Goal: Find contact information: Find contact information

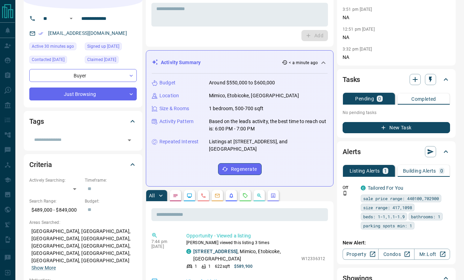
scroll to position [114, 0]
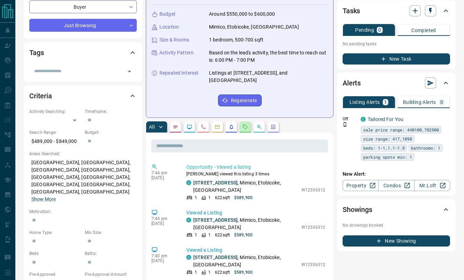
click at [250, 124] on button "button" at bounding box center [245, 126] width 11 height 11
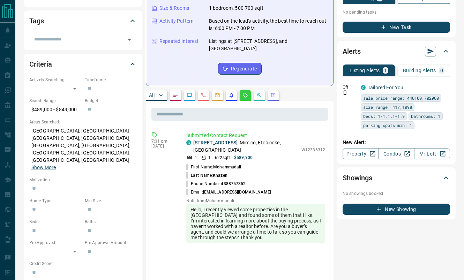
scroll to position [181, 0]
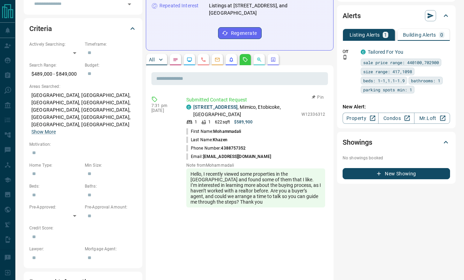
click at [224, 159] on span "[EMAIL_ADDRESS][DOMAIN_NAME]" at bounding box center [237, 156] width 68 height 5
click at [210, 157] on span "[EMAIL_ADDRESS][DOMAIN_NAME]" at bounding box center [237, 156] width 68 height 5
drag, startPoint x: 205, startPoint y: 156, endPoint x: 273, endPoint y: 155, distance: 68.8
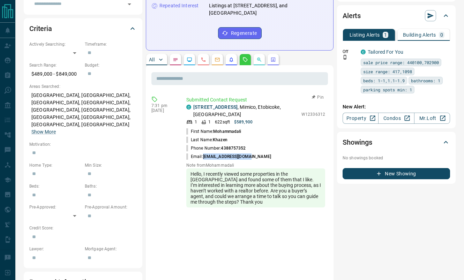
click at [273, 155] on li "Email: [PERSON_NAME][EMAIL_ADDRESS][DOMAIN_NAME]" at bounding box center [255, 157] width 139 height 8
copy span "[EMAIL_ADDRESS][DOMAIN_NAME]"
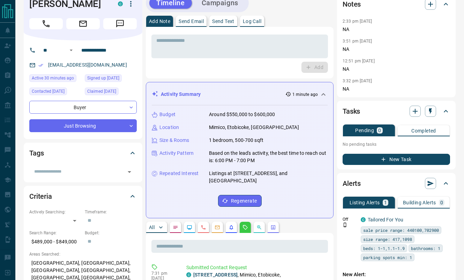
scroll to position [176, 0]
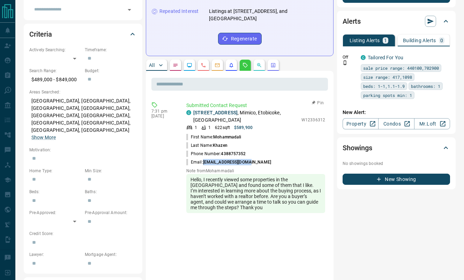
copy span "[EMAIL_ADDRESS][DOMAIN_NAME]"
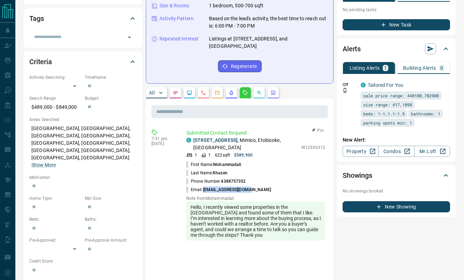
scroll to position [147, 0]
